Goal: Task Accomplishment & Management: Complete application form

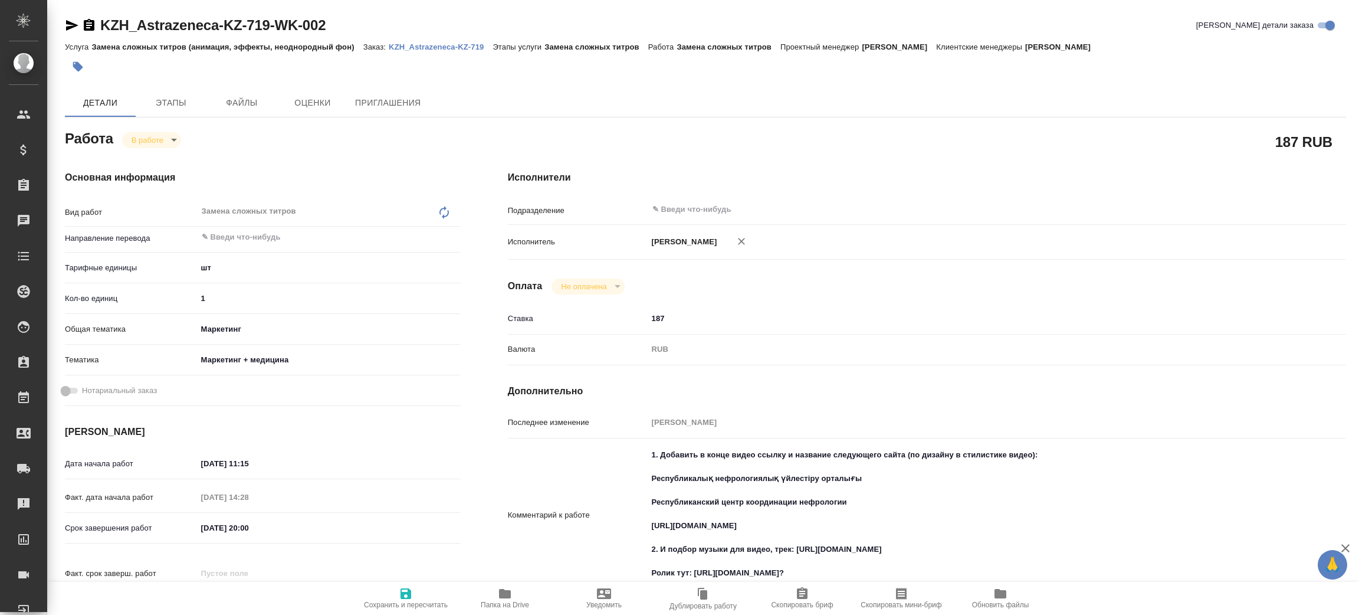
type textarea "x"
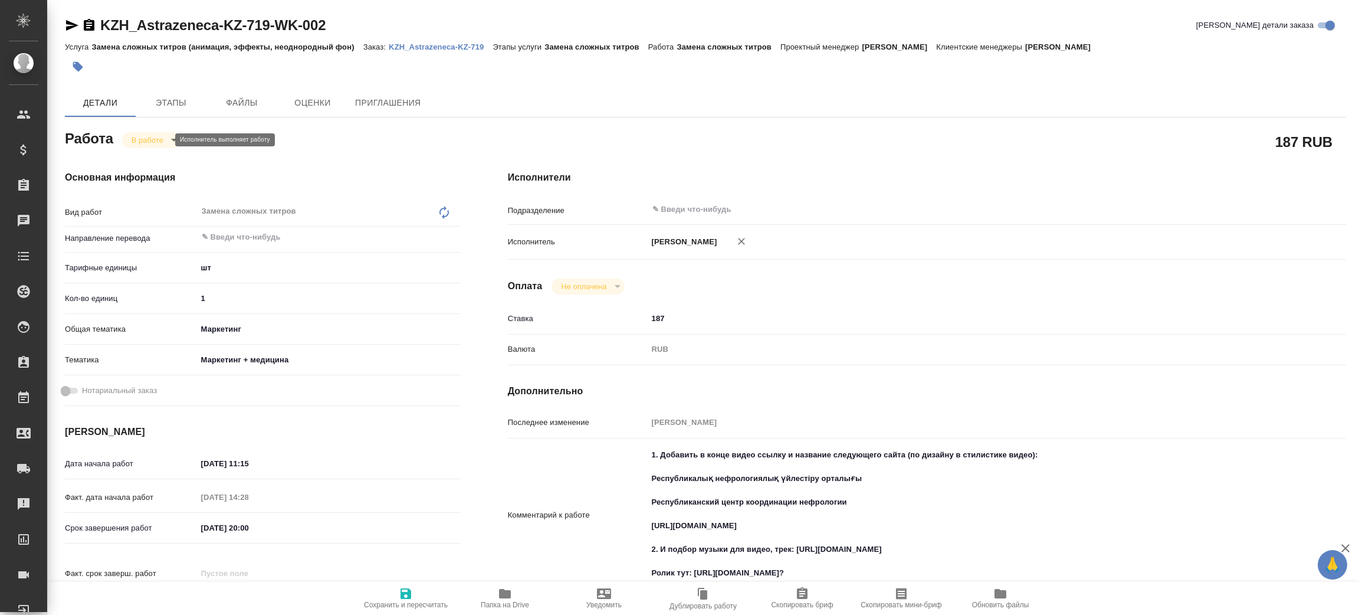
type textarea "x"
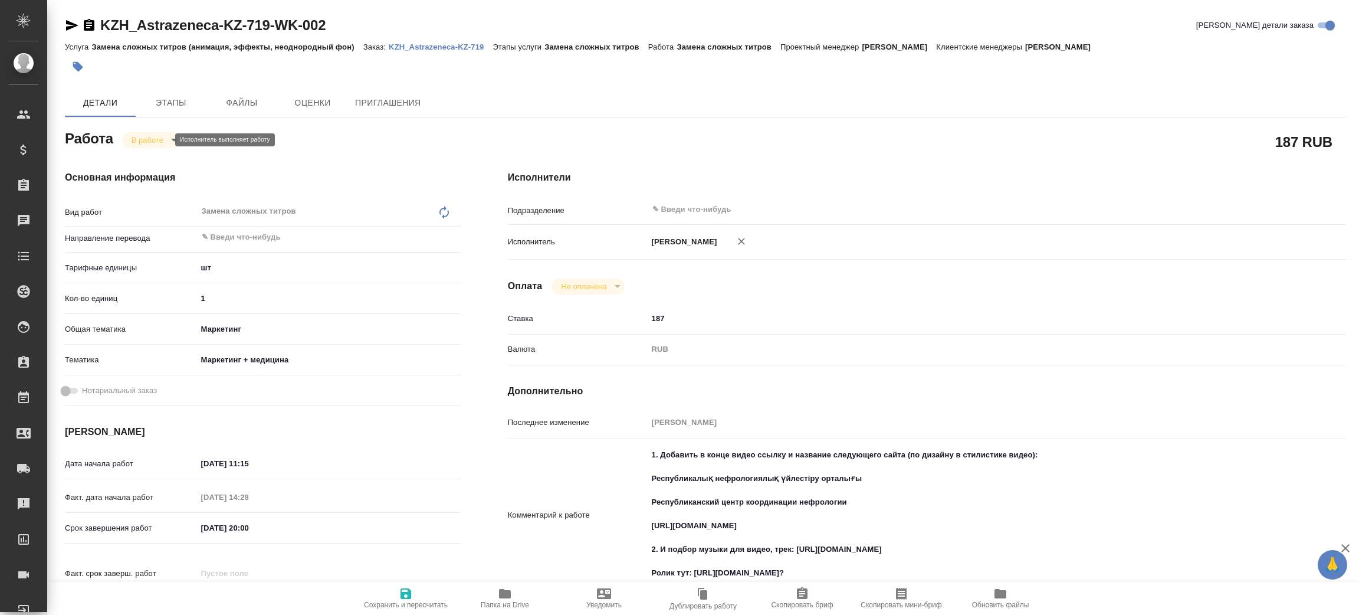
type textarea "x"
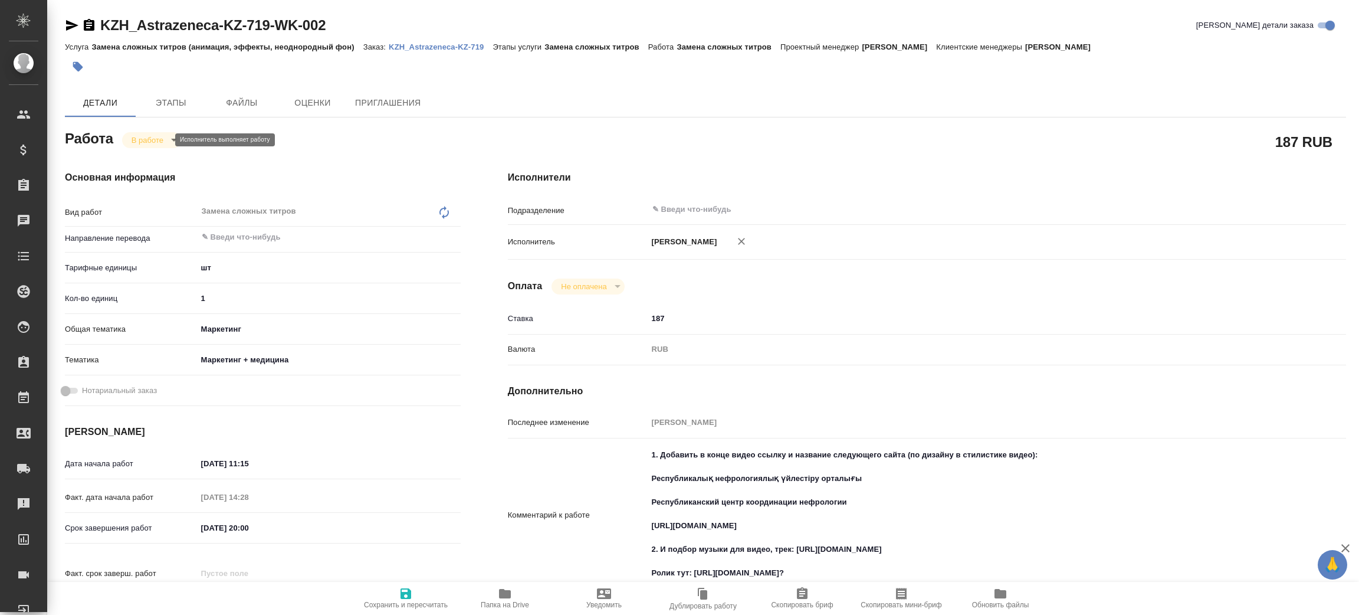
type textarea "x"
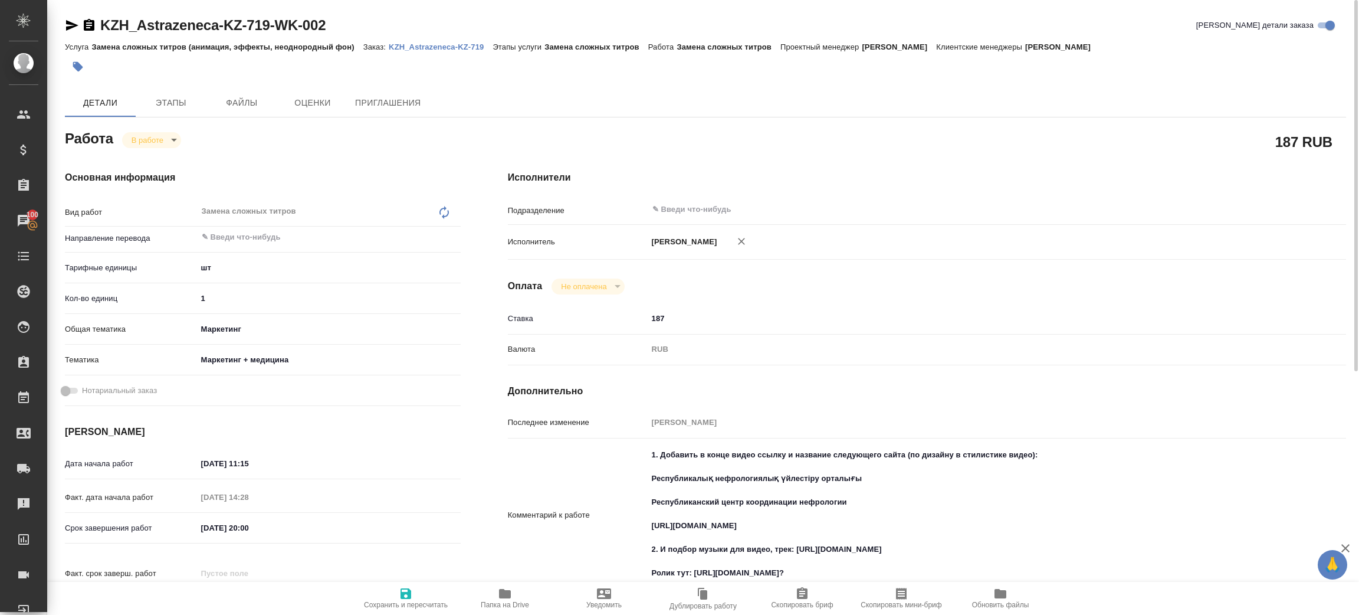
click at [153, 137] on body "🙏 .cls-1 fill:#fff; AWATERA [PERSON_NAME] Спецификации Заказы 100 Чаты Todo Про…" at bounding box center [679, 307] width 1359 height 615
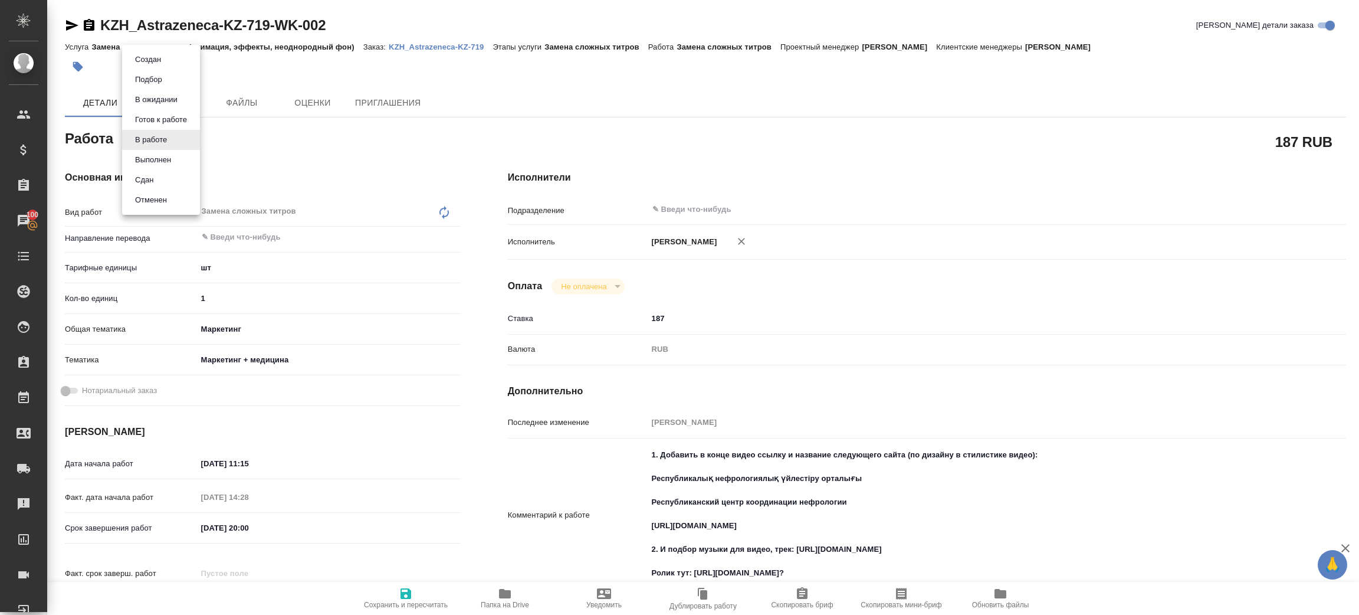
click at [168, 180] on li "Сдан" at bounding box center [161, 180] width 78 height 20
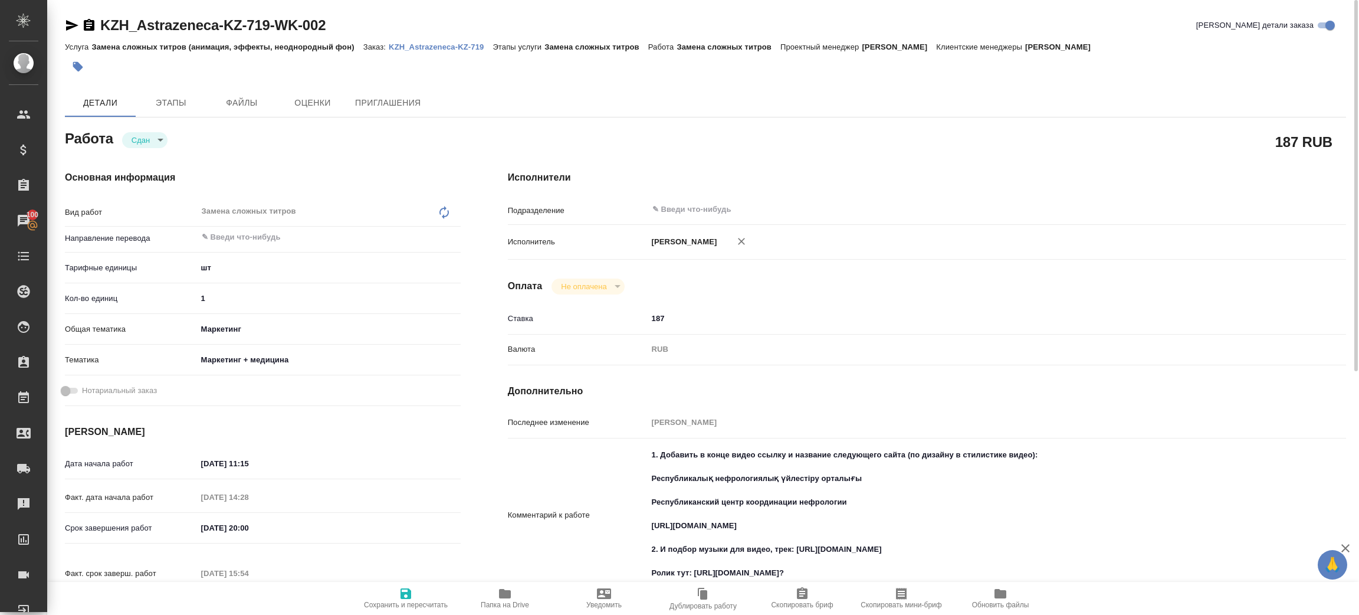
type textarea "x"
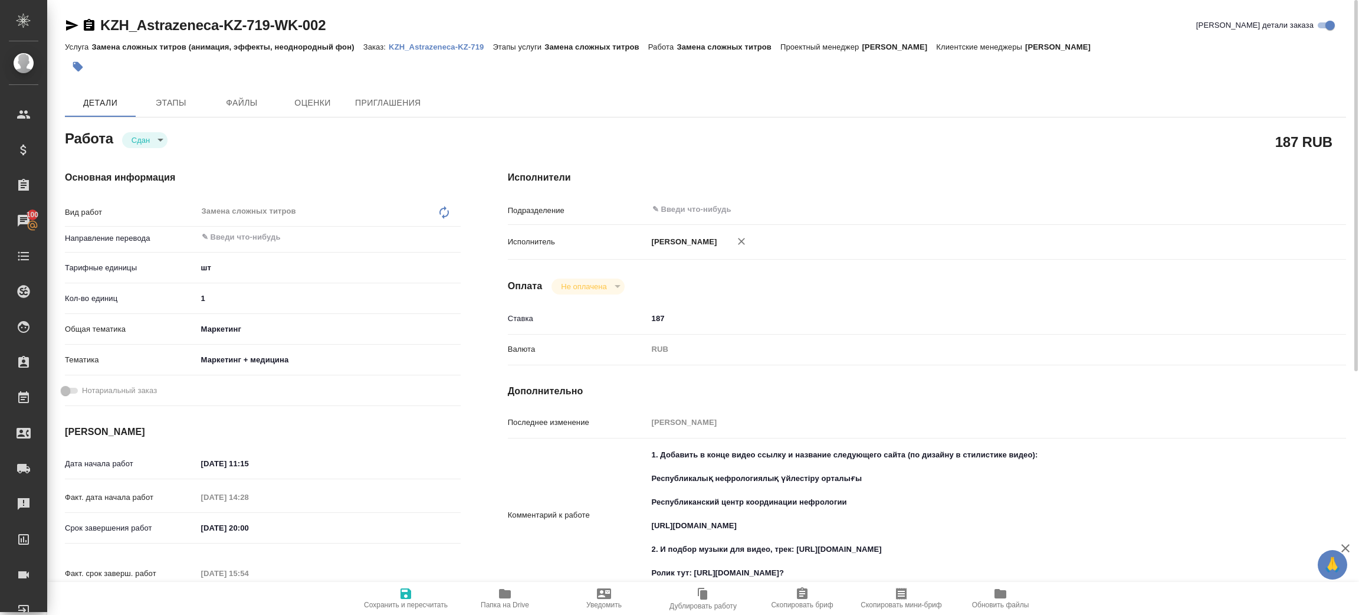
type textarea "x"
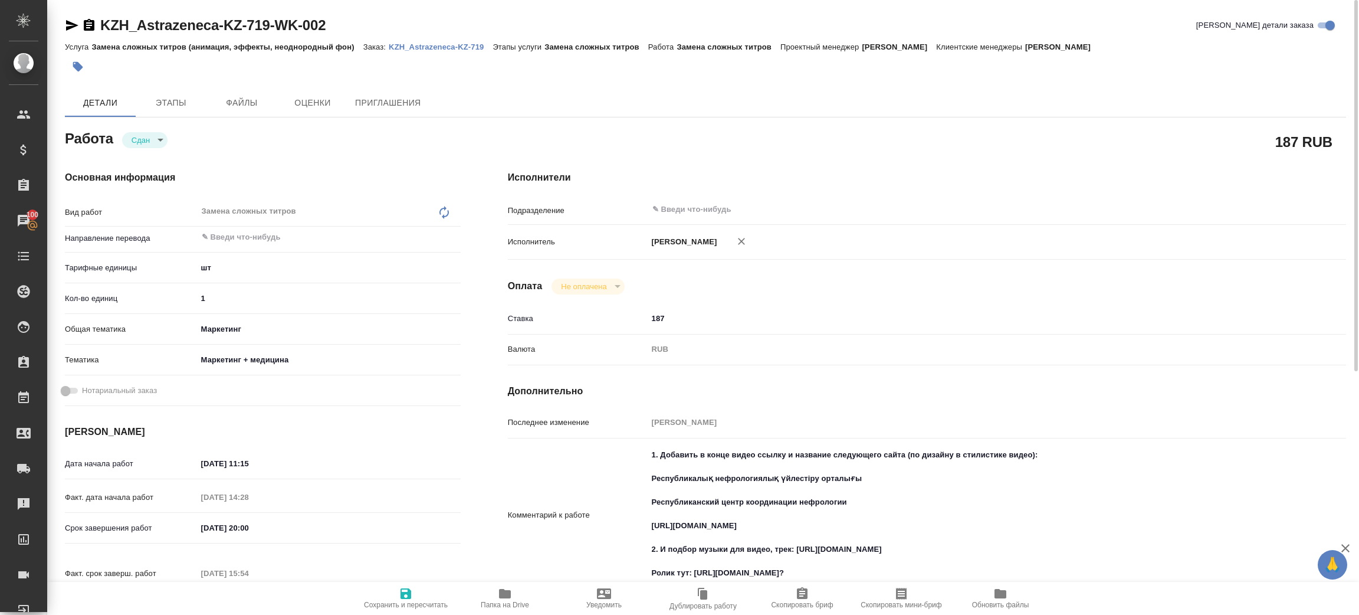
type textarea "x"
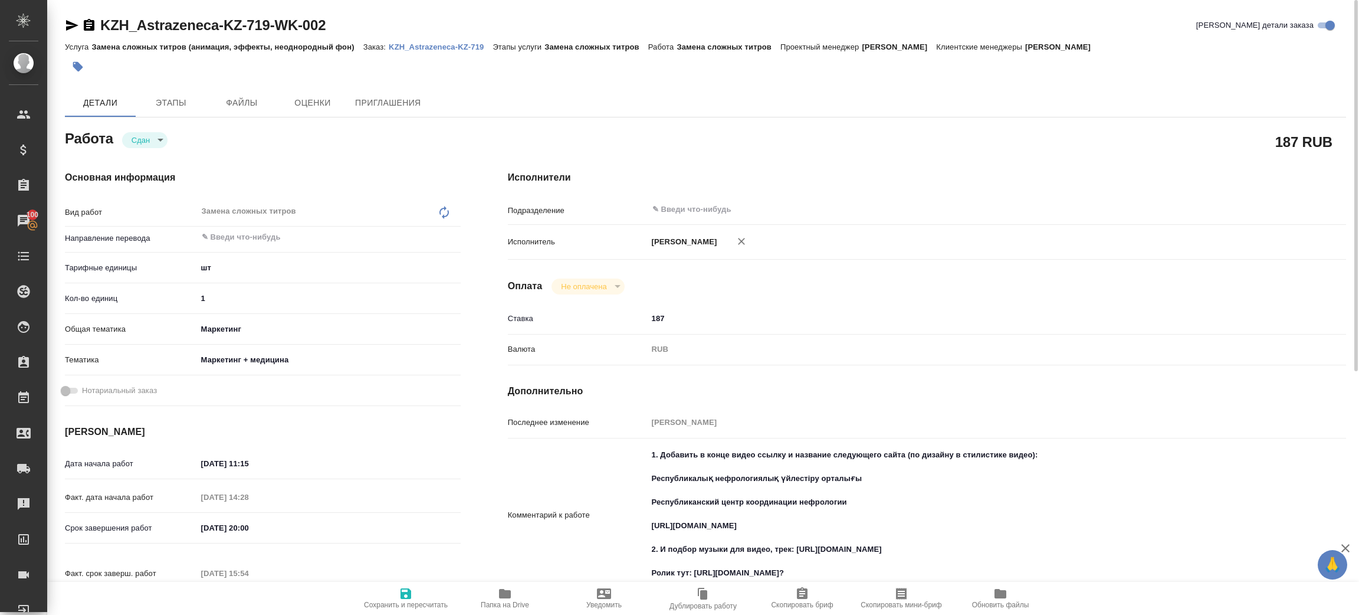
type textarea "x"
